Goal: Task Accomplishment & Management: Complete application form

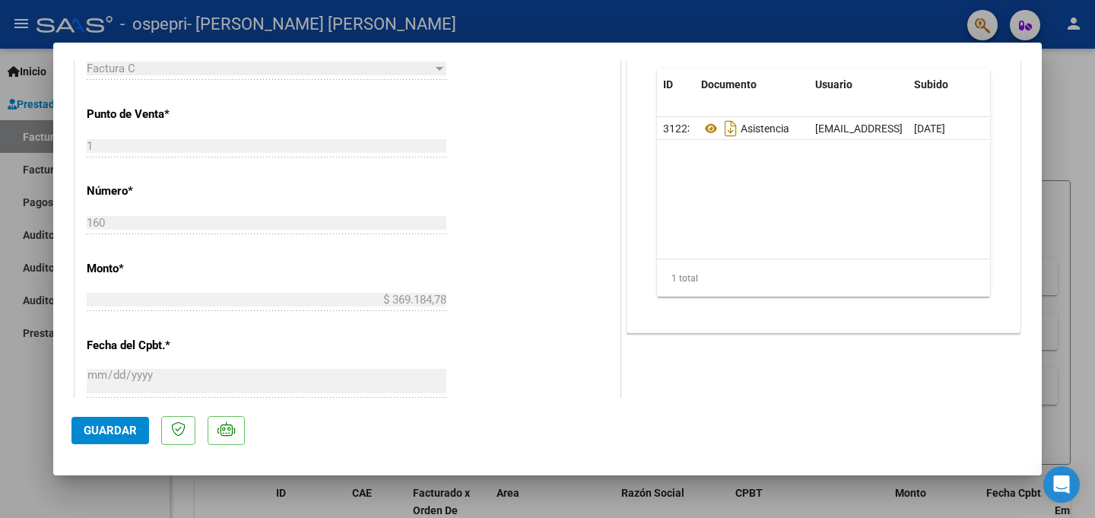
scroll to position [664, 0]
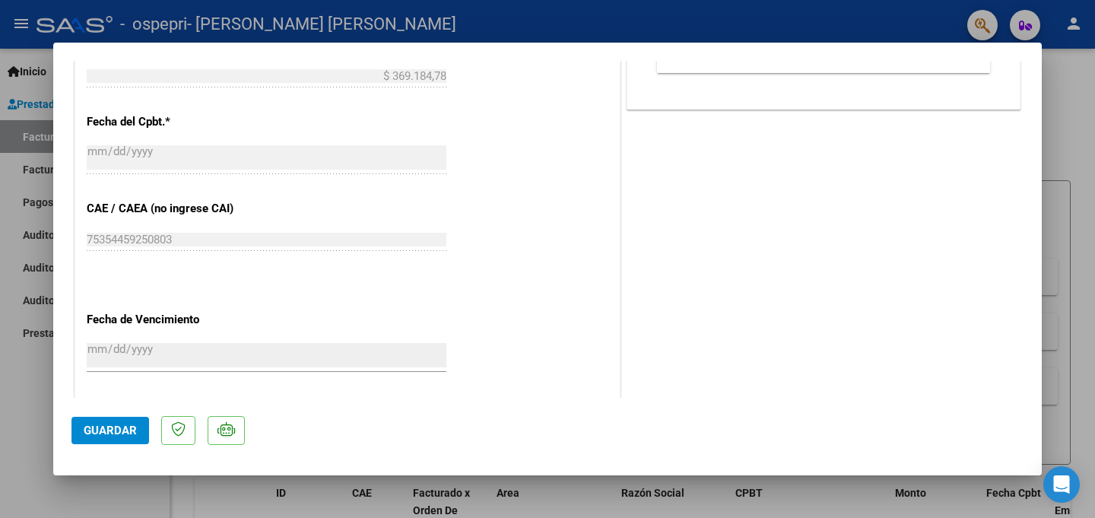
click at [117, 420] on button "Guardar" at bounding box center [110, 430] width 78 height 27
click at [1085, 113] on div at bounding box center [547, 259] width 1095 height 518
type input "$ 0,00"
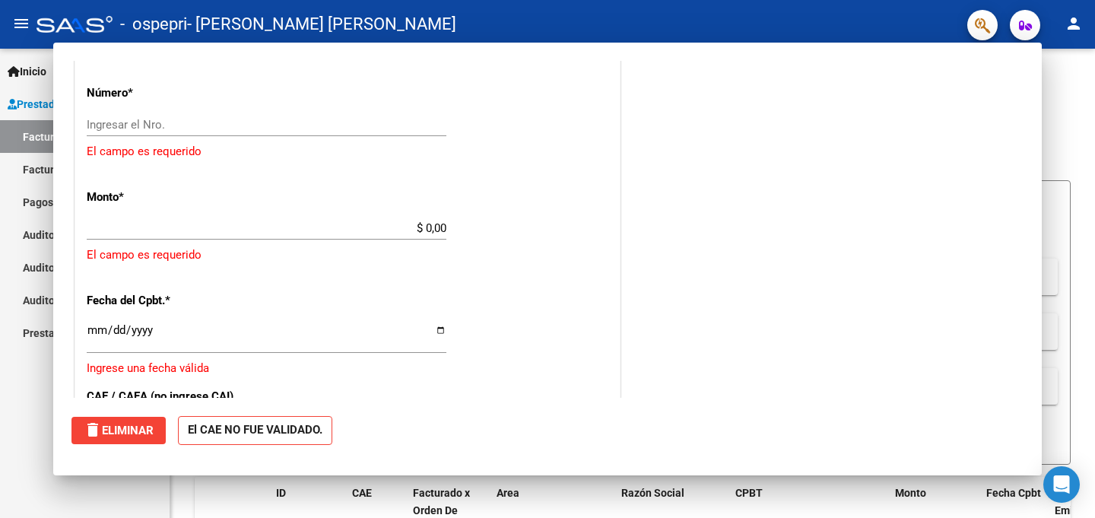
scroll to position [0, 0]
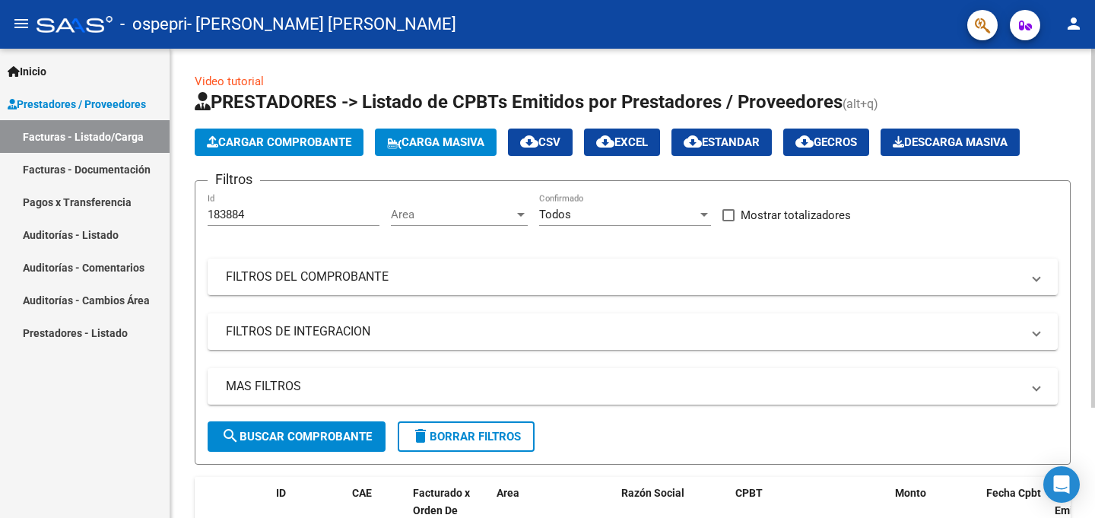
click at [257, 138] on span "Cargar Comprobante" at bounding box center [279, 142] width 144 height 14
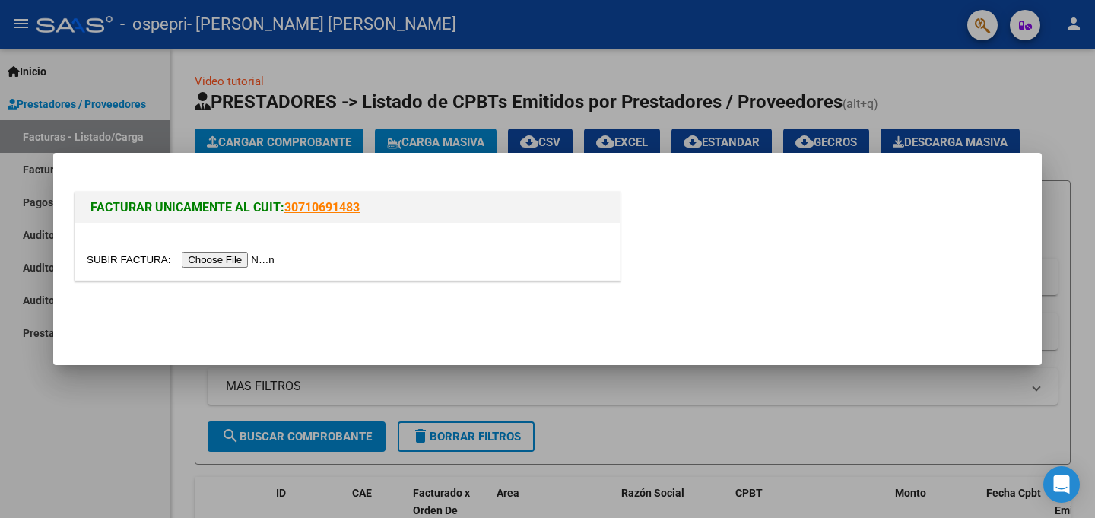
click at [211, 260] on input "file" at bounding box center [183, 260] width 192 height 16
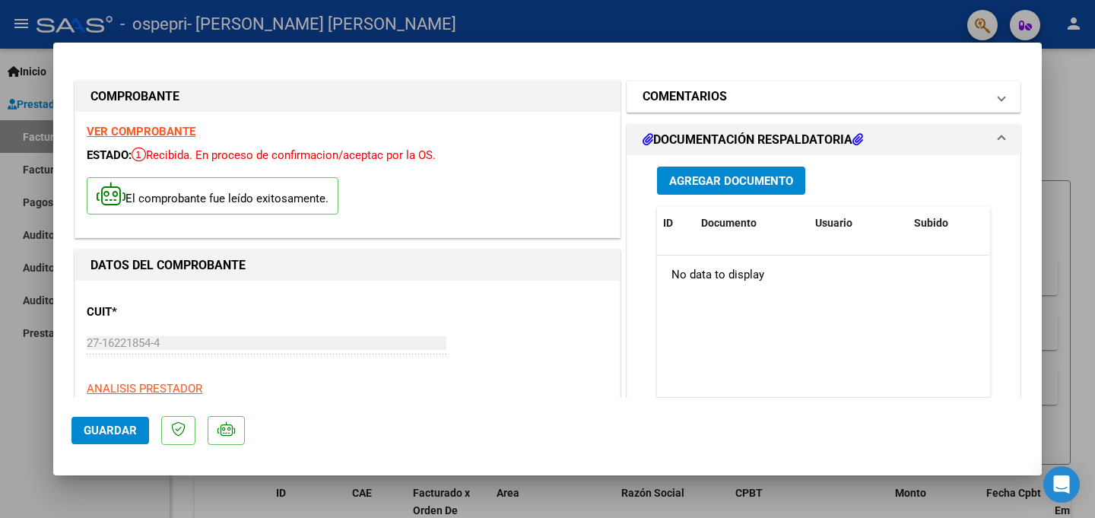
click at [1007, 100] on mat-expansion-panel-header "COMENTARIOS" at bounding box center [823, 96] width 392 height 30
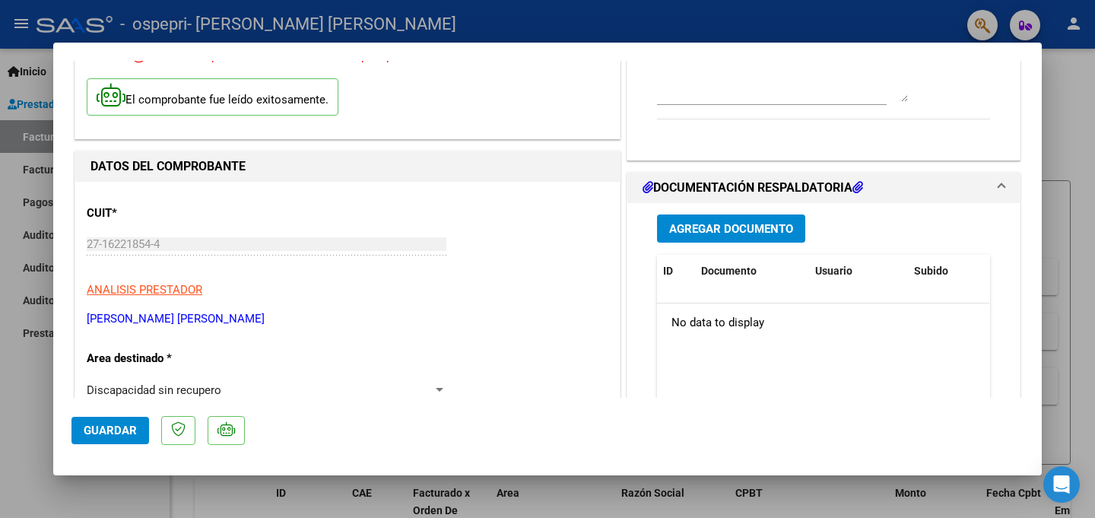
scroll to position [120, 0]
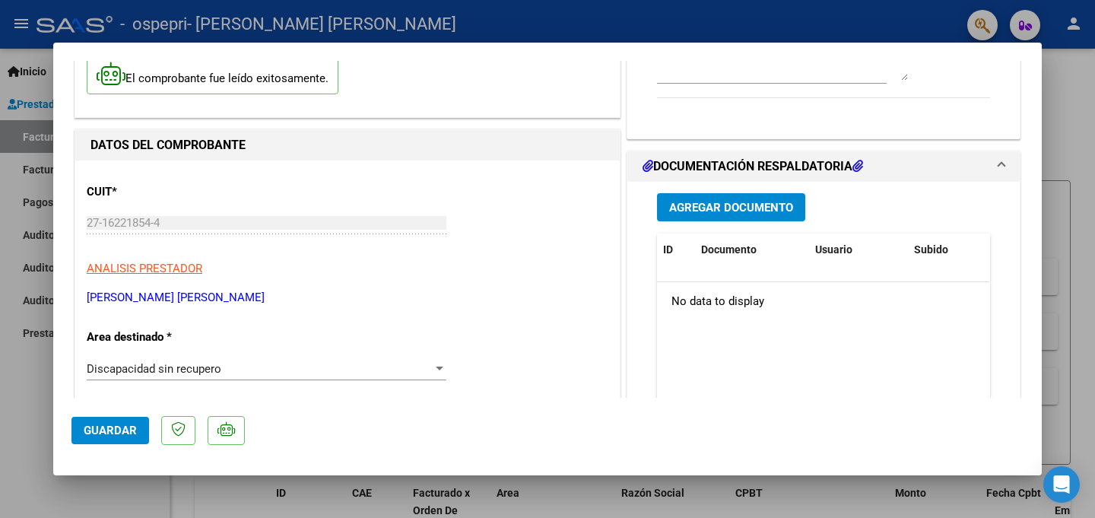
click at [763, 185] on div "Agregar Documento ID Documento Usuario Subido Acción No data to display 0 total…" at bounding box center [823, 333] width 356 height 303
click at [763, 201] on span "Agregar Documento" at bounding box center [731, 208] width 124 height 14
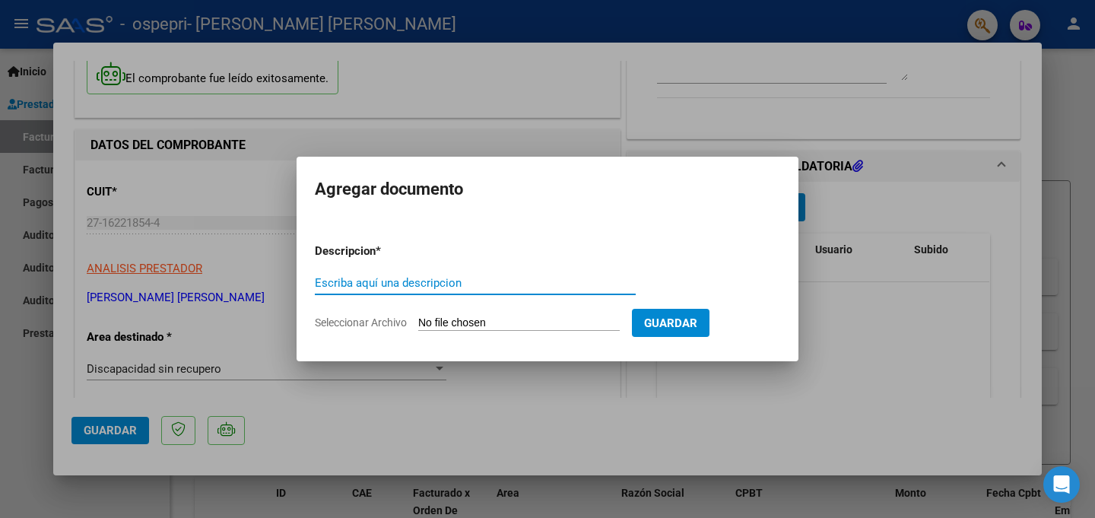
type input "C"
type input "No"
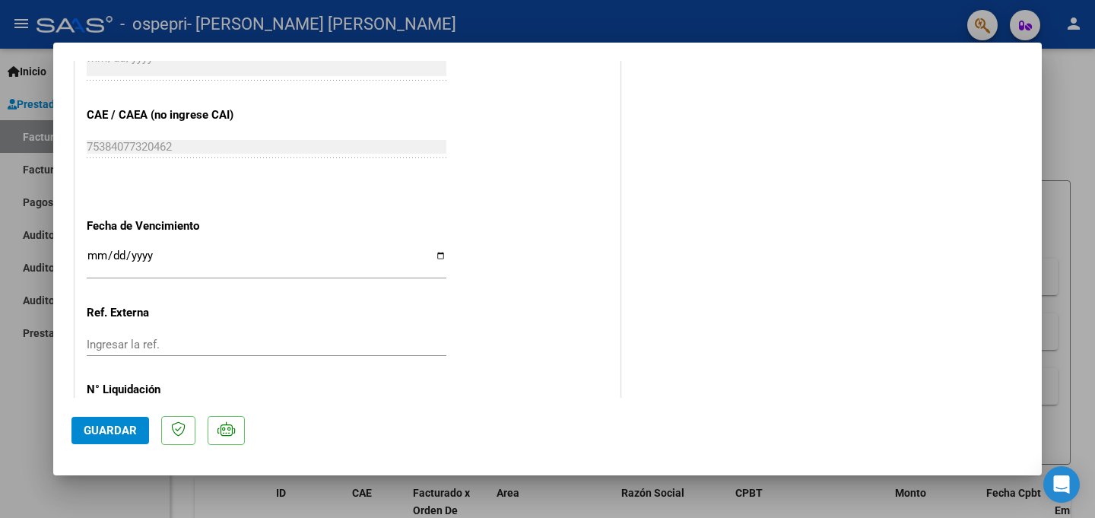
scroll to position [877, 0]
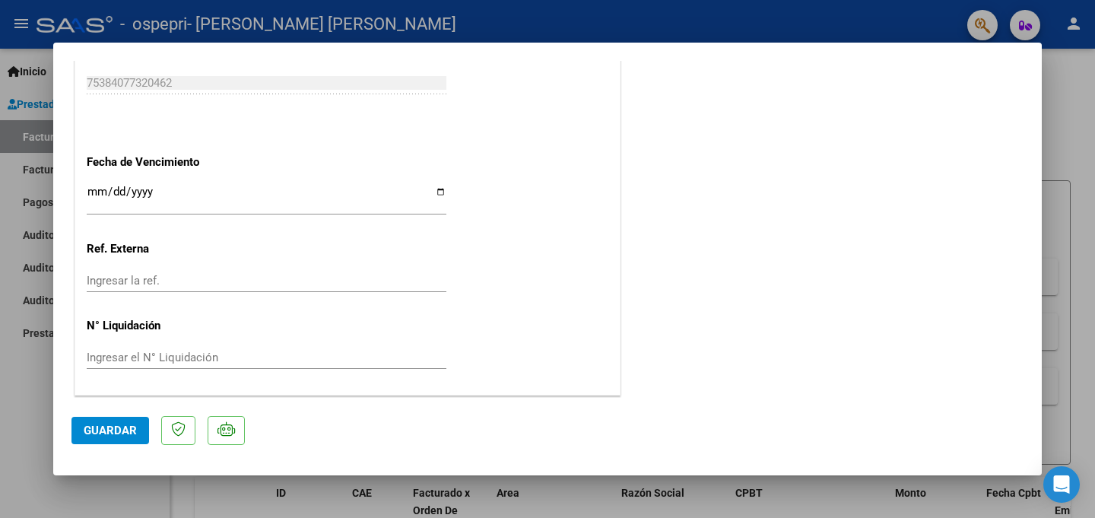
click at [144, 363] on input "Ingresar el N° Liquidación" at bounding box center [267, 357] width 360 height 14
click at [179, 194] on input "Ingresar la fecha" at bounding box center [267, 198] width 360 height 24
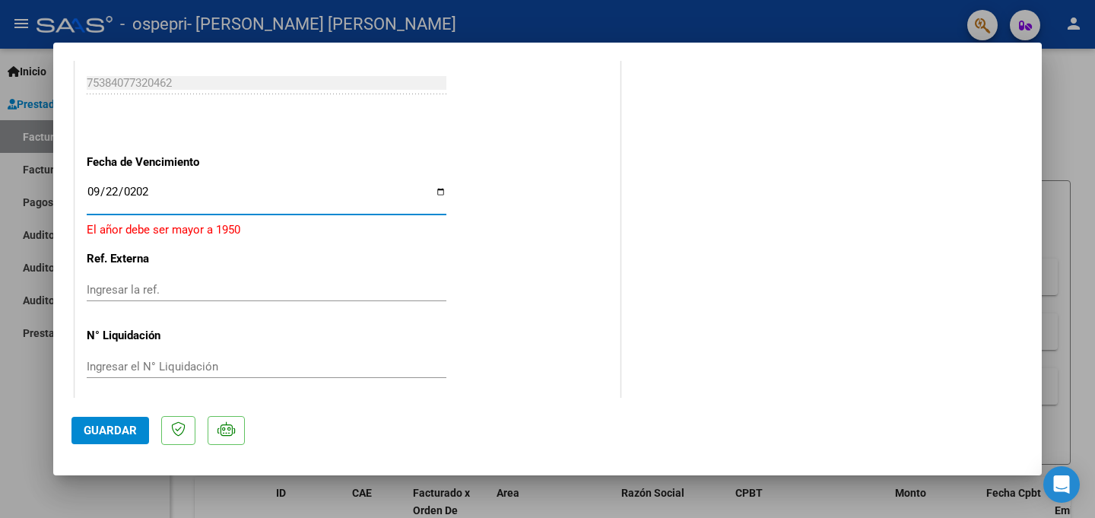
type input "[DATE]"
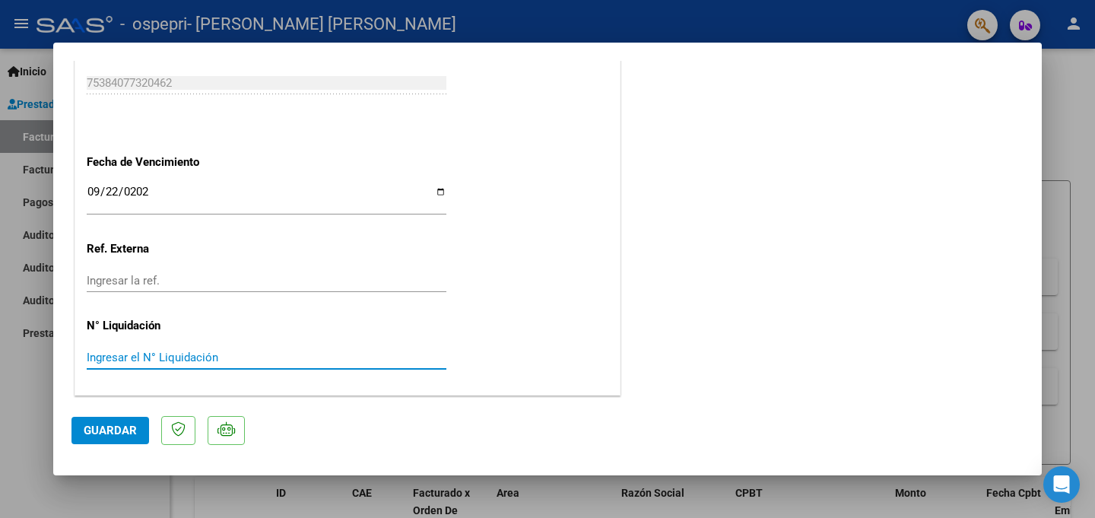
click at [192, 355] on input "Ingresar el N° Liquidación" at bounding box center [267, 357] width 360 height 14
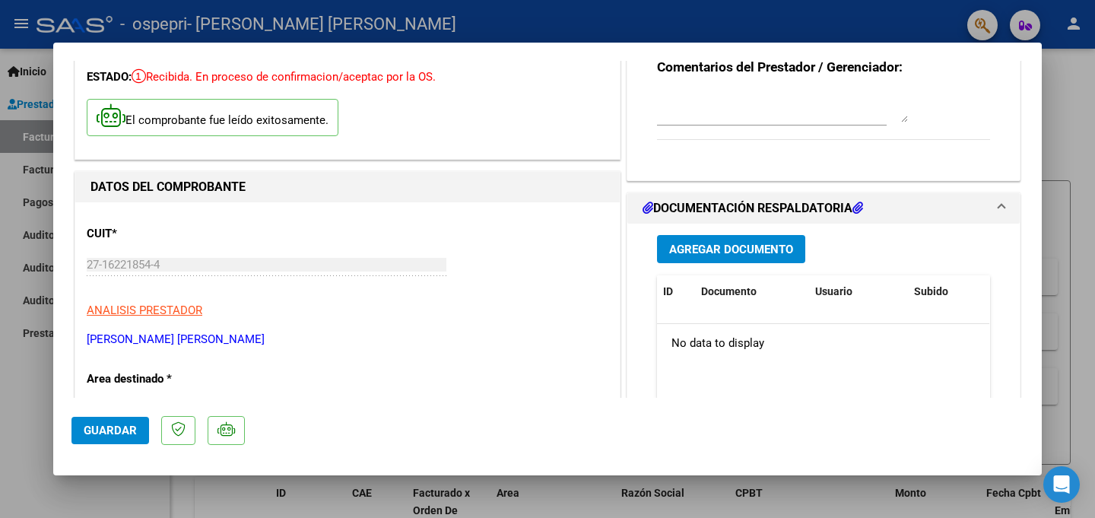
scroll to position [0, 0]
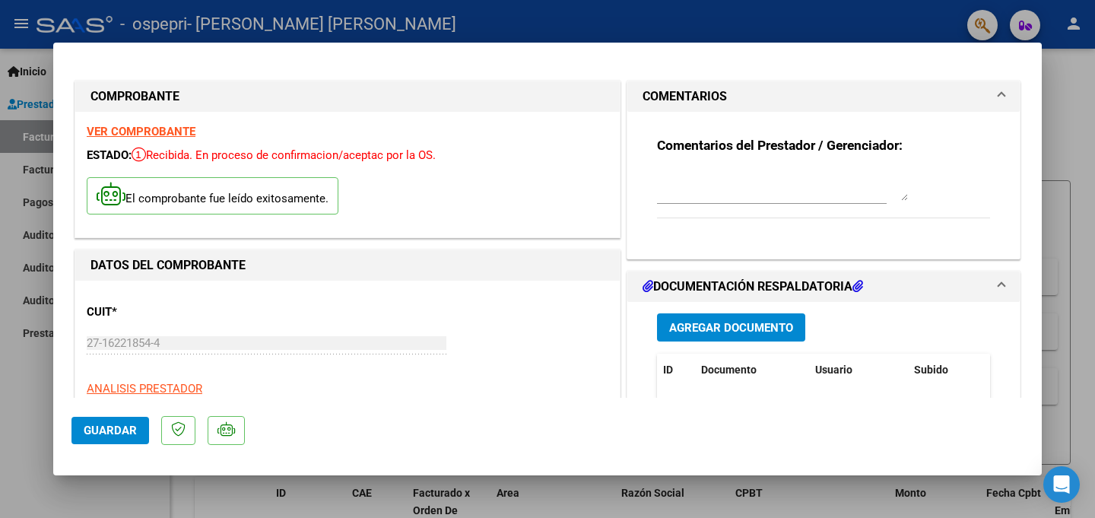
type input "270610"
click at [721, 191] on textarea at bounding box center [782, 185] width 251 height 30
click at [767, 187] on textarea at bounding box center [782, 185] width 251 height 30
type textarea "Se adjunta nota de credito de anulación de factura 160."
click at [718, 340] on button "Agregar Documento" at bounding box center [731, 327] width 148 height 28
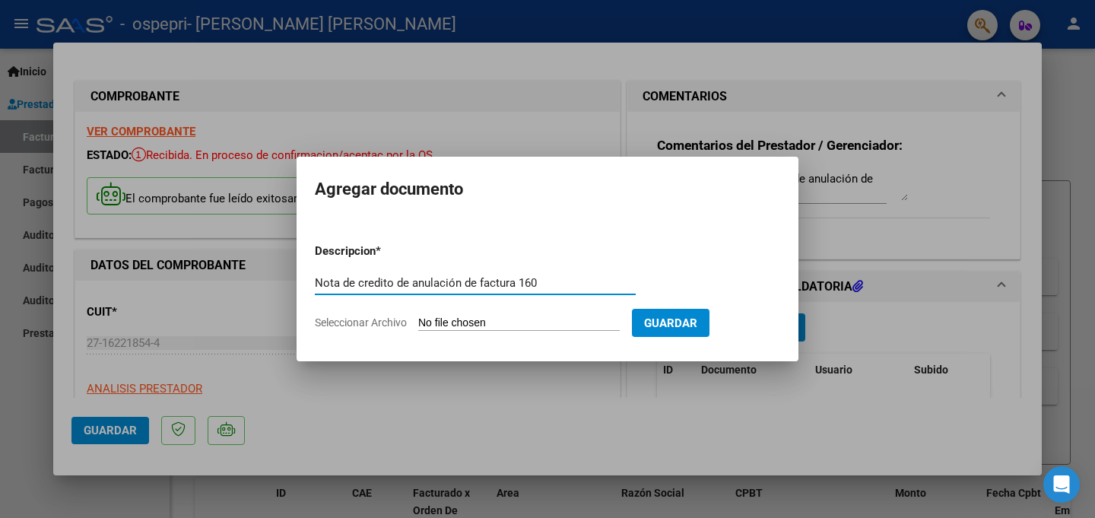
type input "Nota de credito de anulación de factura 160"
click at [458, 325] on input "Seleccionar Archivo" at bounding box center [518, 323] width 201 height 14
type input "C:\fakepath\27162218544_013_00001_00000009.pdf"
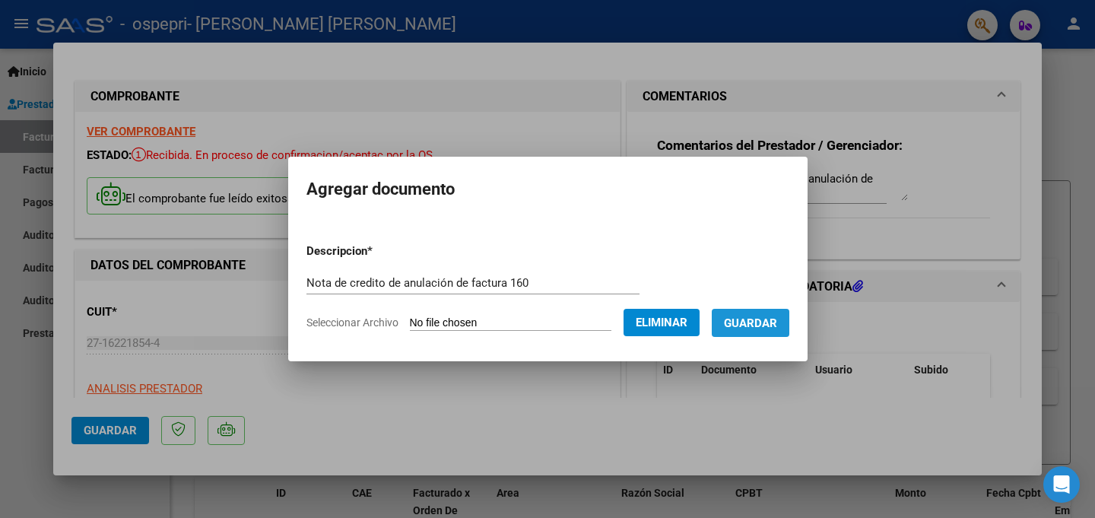
click at [764, 324] on span "Guardar" at bounding box center [750, 323] width 53 height 14
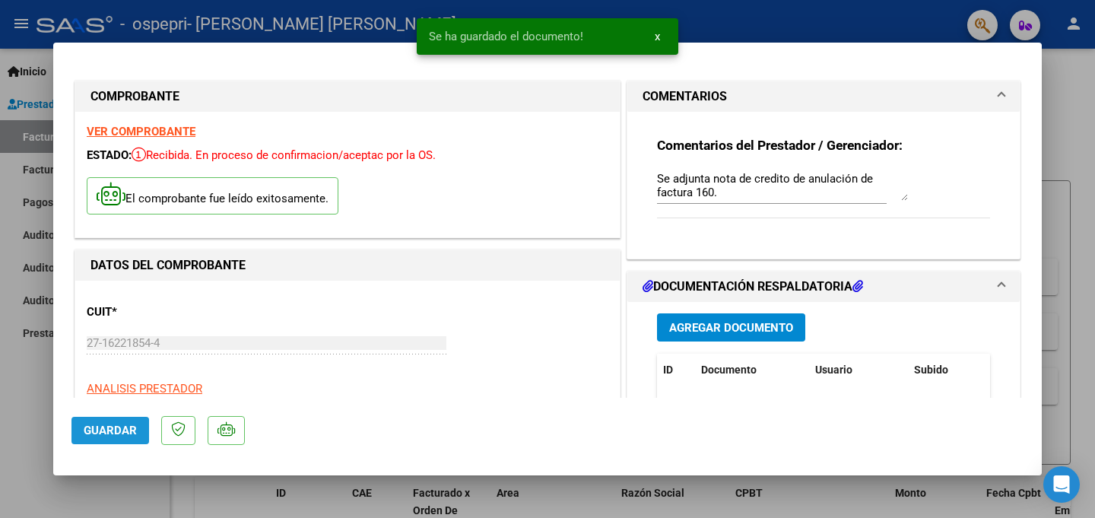
click at [108, 431] on span "Guardar" at bounding box center [110, 430] width 53 height 14
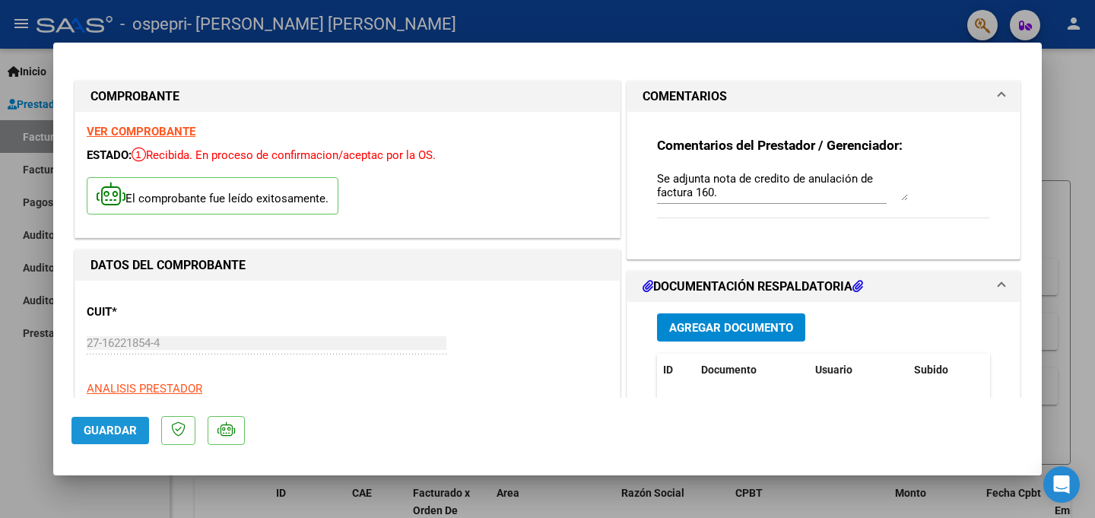
click at [108, 431] on span "Guardar" at bounding box center [110, 430] width 53 height 14
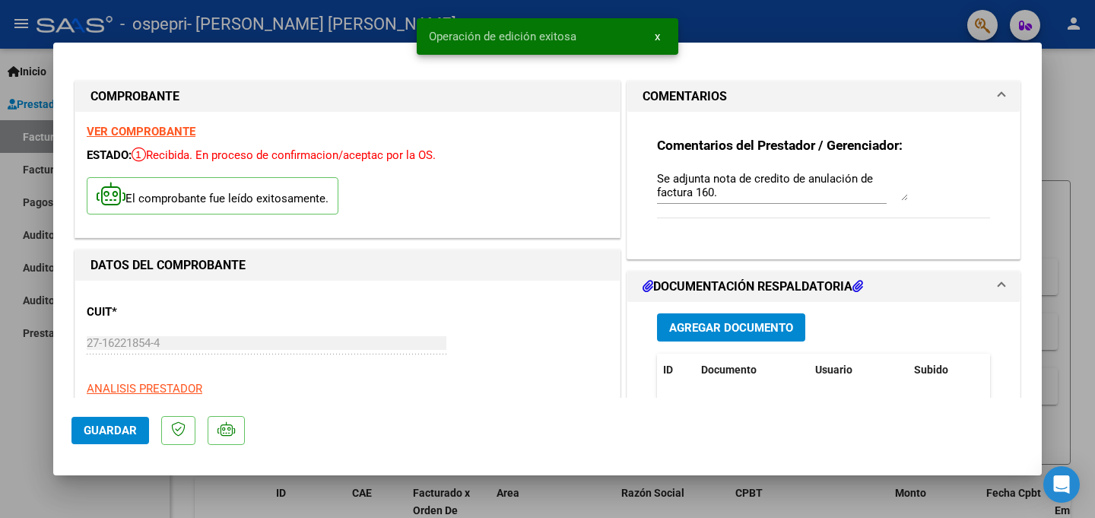
click at [656, 37] on span "x" at bounding box center [657, 37] width 5 height 14
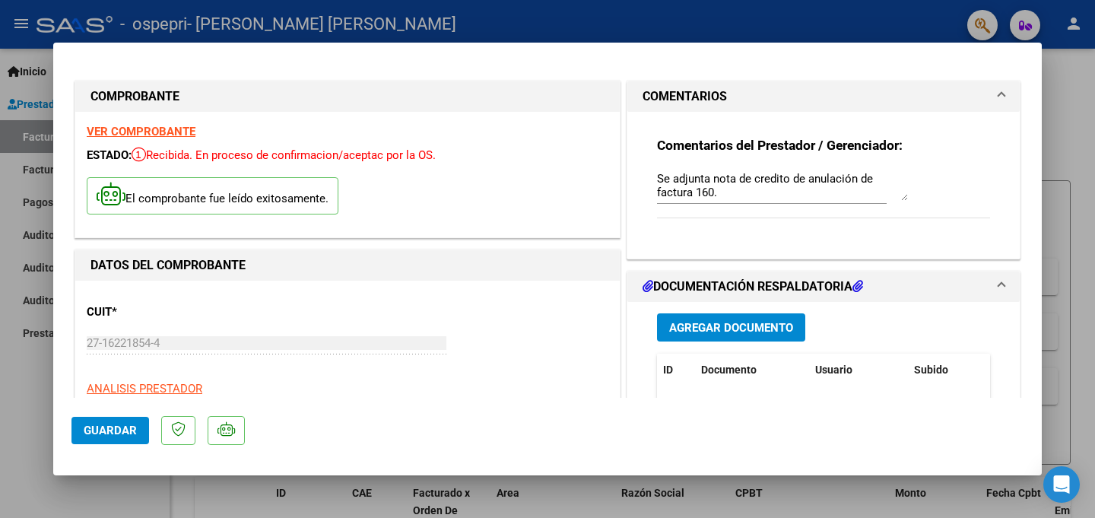
click at [1064, 106] on div at bounding box center [547, 259] width 1095 height 518
type input "$ 0,00"
